Goal: Consume media (video, audio)

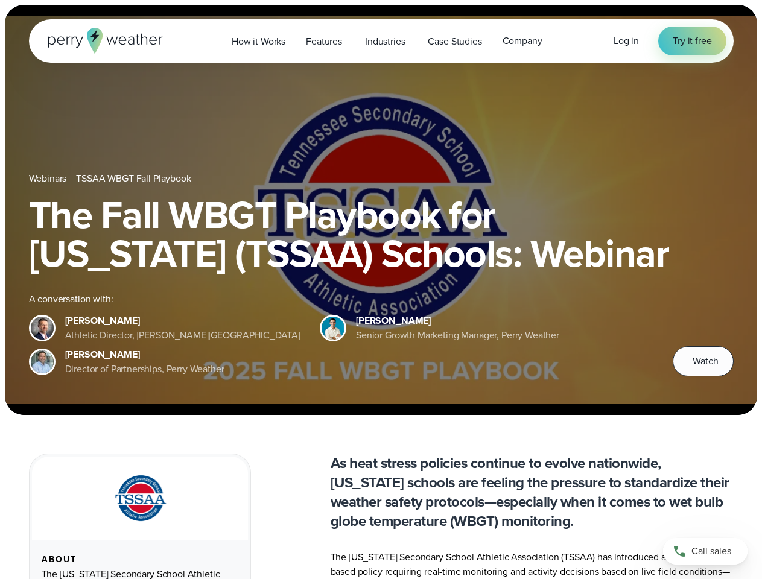
click at [381, 290] on div "The Fall WBGT Playbook for [US_STATE] (TSSAA) Schools: Webinar A conversation w…" at bounding box center [381, 285] width 705 height 181
click at [381, 41] on span "Industries" at bounding box center [385, 41] width 40 height 14
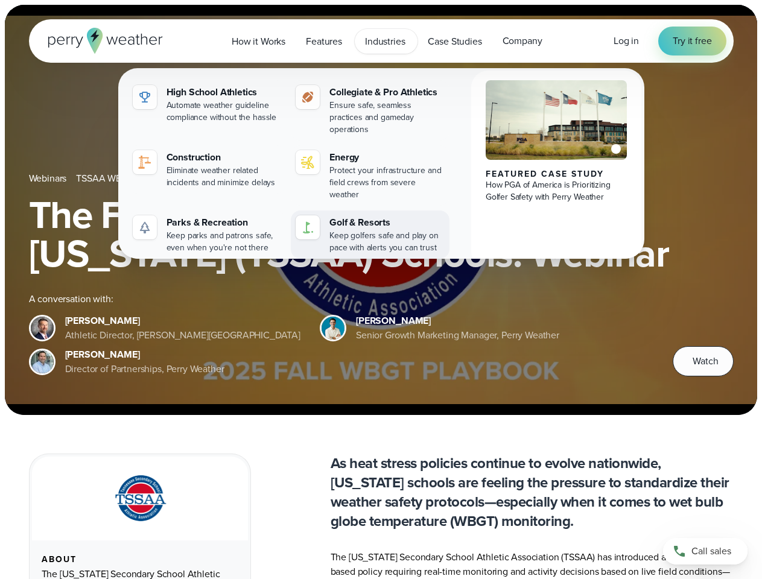
click at [381, 215] on div "Golf & Resorts" at bounding box center [386, 222] width 115 height 14
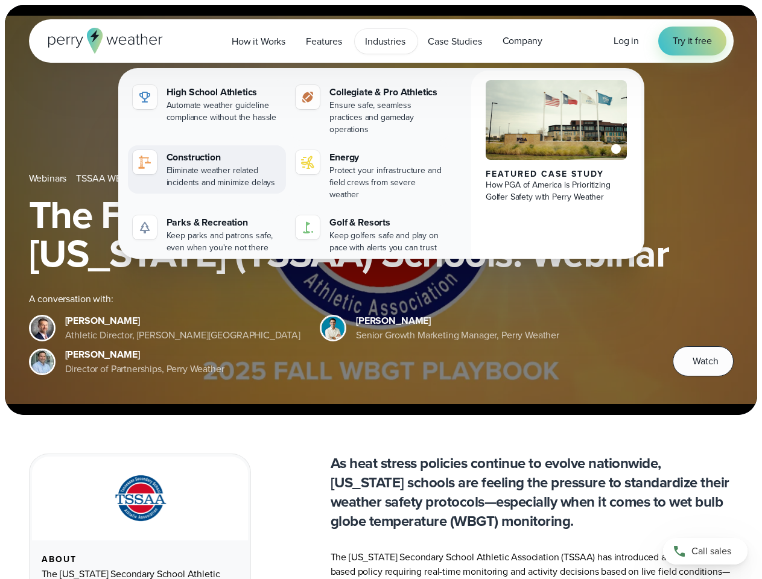
click at [135, 179] on link "Construction Eliminate weather related incidents and minimize delays" at bounding box center [207, 169] width 159 height 48
click at [703, 361] on span "Watch" at bounding box center [705, 361] width 25 height 14
